Goal: Find specific page/section: Find specific page/section

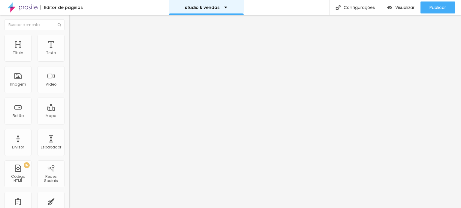
click at [221, 8] on div "studio k vendas" at bounding box center [206, 7] width 42 height 4
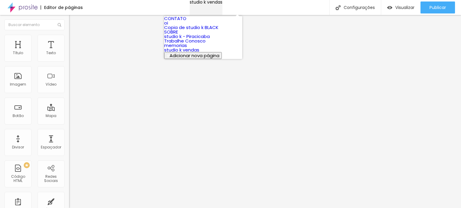
click at [221, 4] on div "studio k vendas" at bounding box center [205, 2] width 33 height 4
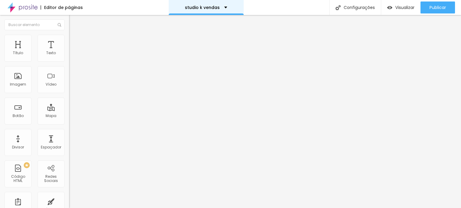
click at [221, 8] on div "studio k vendas" at bounding box center [206, 7] width 42 height 4
click at [200, 12] on div "studio k vendas" at bounding box center [206, 7] width 75 height 15
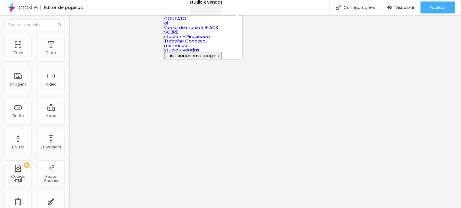
click at [200, 4] on div "studio k vendas" at bounding box center [205, 2] width 33 height 4
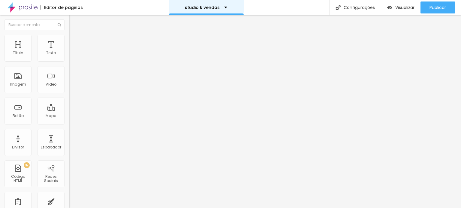
click at [194, 7] on p "studio k vendas" at bounding box center [202, 7] width 35 height 4
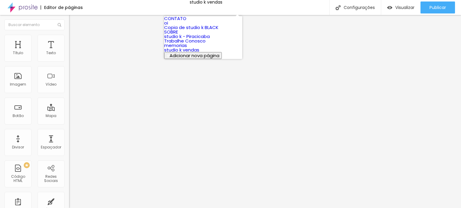
scroll to position [8, 0]
click at [197, 40] on link "studio k - Piracicaba" at bounding box center [187, 36] width 46 height 6
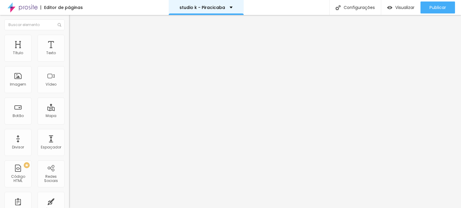
click at [224, 5] on div "studio k - Piracicaba" at bounding box center [205, 7] width 53 height 4
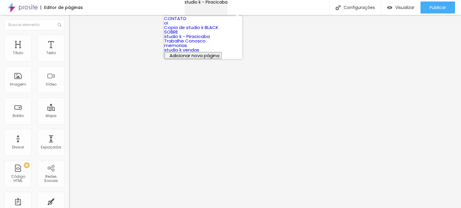
click at [224, 4] on div "studio k - Piracicaba" at bounding box center [205, 2] width 43 height 4
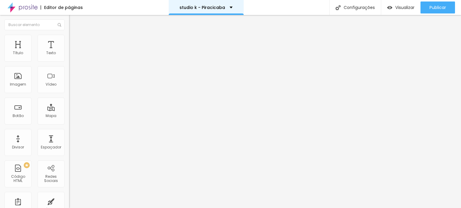
click at [224, 5] on div "studio k - Piracicaba" at bounding box center [205, 7] width 53 height 4
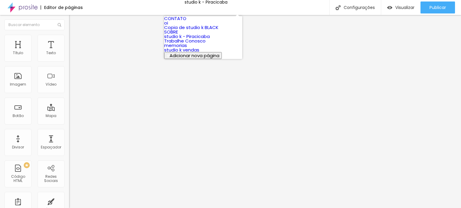
scroll to position [8, 0]
click at [193, 53] on link "studio k vendas" at bounding box center [181, 50] width 35 height 6
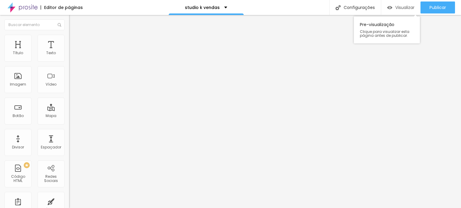
click at [402, 8] on span "Visualizar" at bounding box center [404, 7] width 19 height 5
click at [399, 12] on div "Visualizar" at bounding box center [400, 7] width 27 height 12
click at [24, 43] on div "Título" at bounding box center [17, 48] width 27 height 27
click at [46, 120] on div "Mapa" at bounding box center [50, 111] width 27 height 27
